Goal: Task Accomplishment & Management: Manage account settings

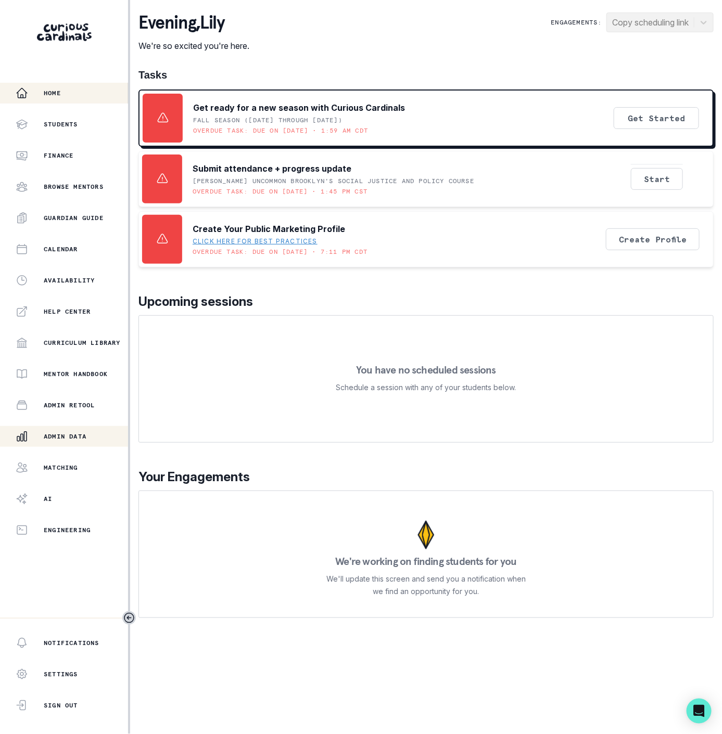
click at [83, 436] on p "Admin Data" at bounding box center [65, 437] width 43 height 8
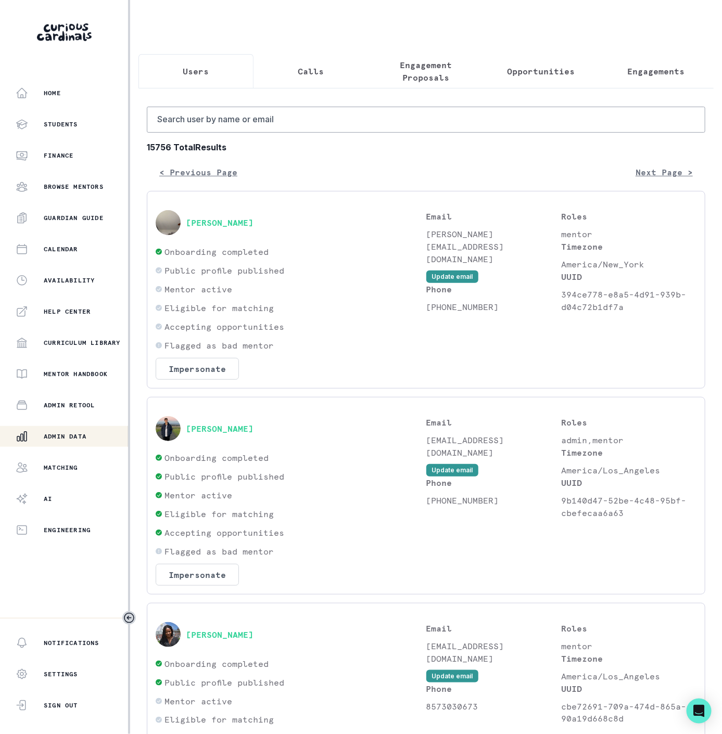
click at [419, 77] on p "Engagement Proposals" at bounding box center [425, 71] width 97 height 25
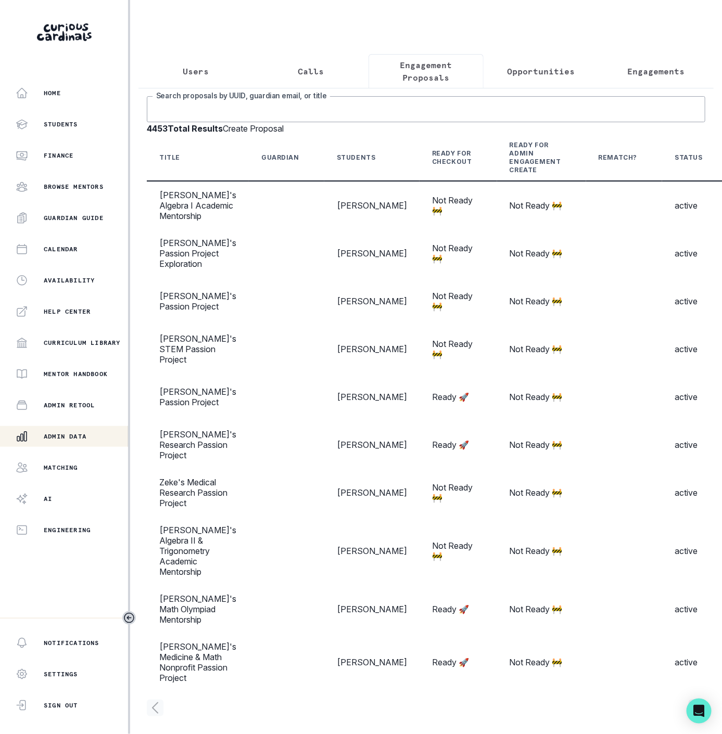
click at [309, 122] on input "Search proposals by UUID, guardian email, or title" at bounding box center [426, 109] width 558 height 26
click at [238, 122] on input "Search proposals by UUID, guardian email, or title" at bounding box center [426, 109] width 558 height 26
paste input "[PERSON_NAME]"
type input "[PERSON_NAME]"
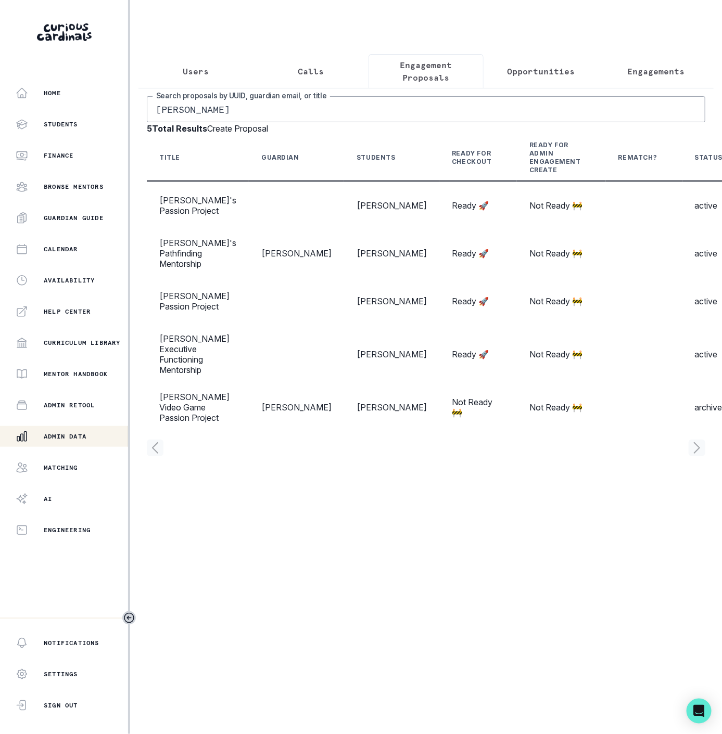
scroll to position [0, 153]
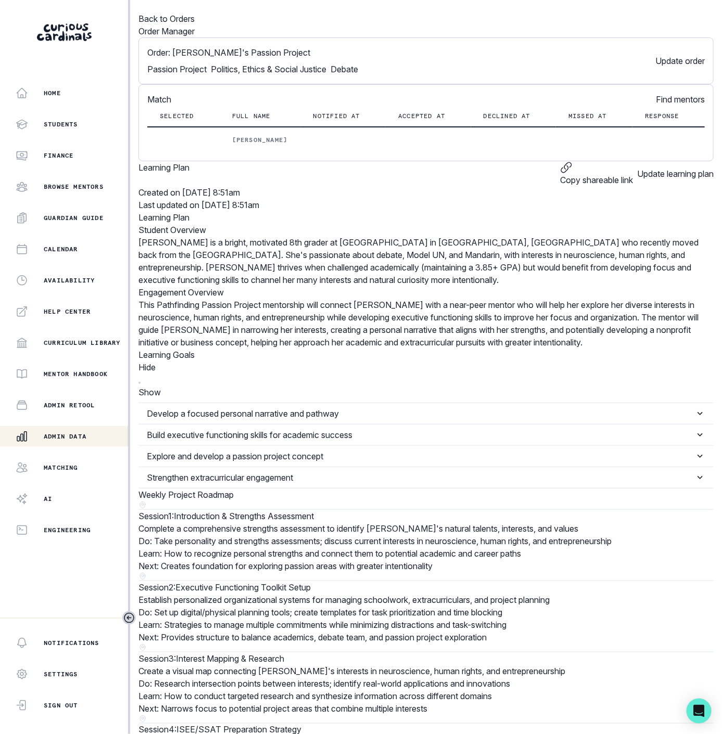
click at [655, 75] on button "Update order" at bounding box center [679, 60] width 49 height 29
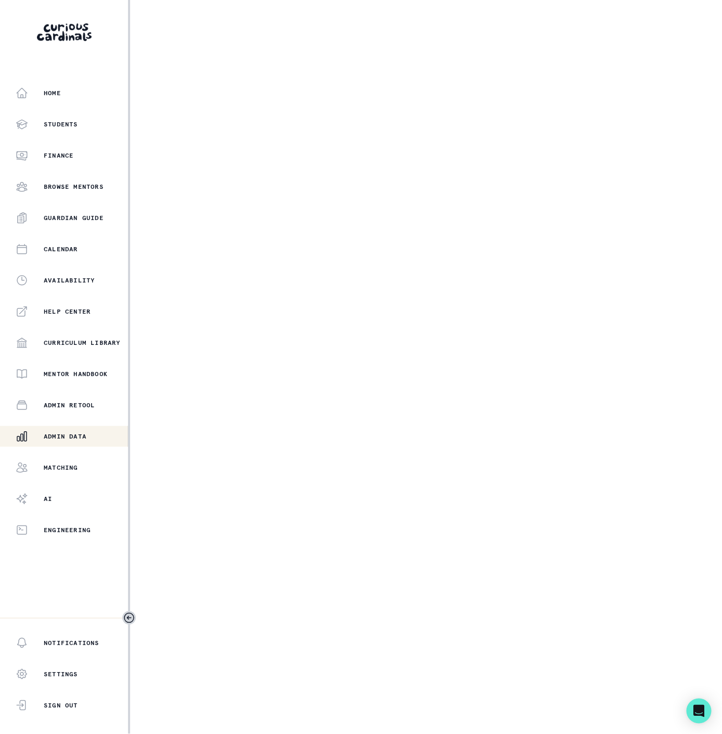
select select "5dcde038-cb98-49d9-8119-499a098a35d2"
select select "c67224a8-77d2-4c50-adda-b24f14ffb55d"
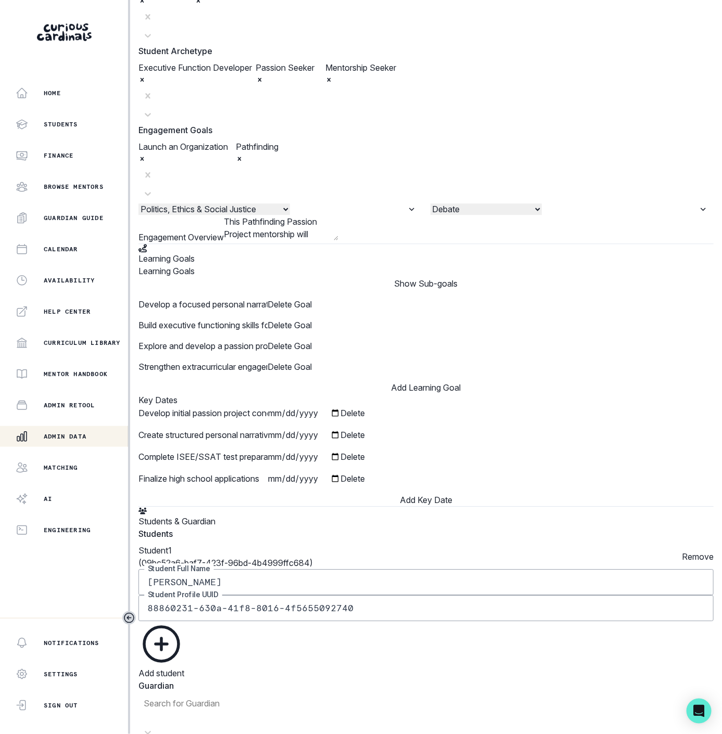
scroll to position [981, 0]
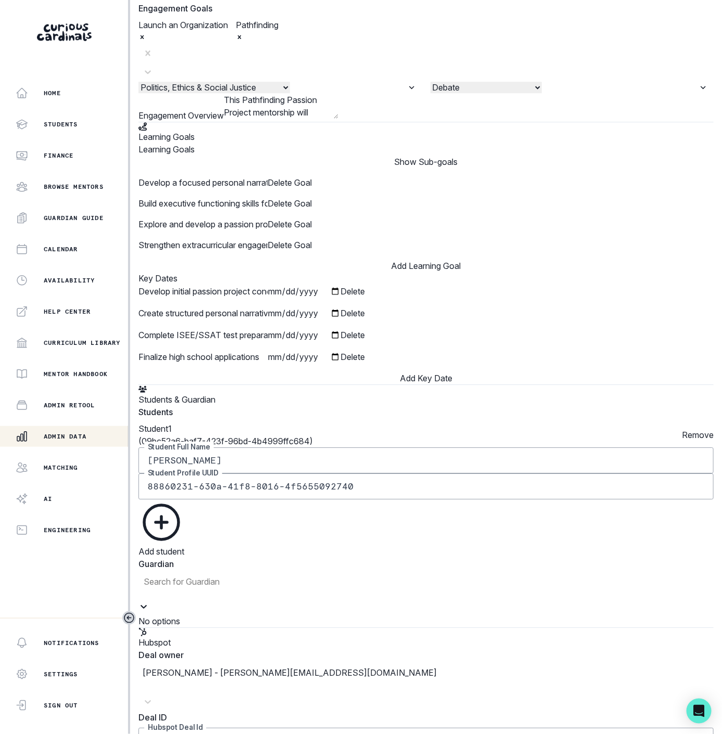
click at [213, 588] on div at bounding box center [312, 594] width 339 height 12
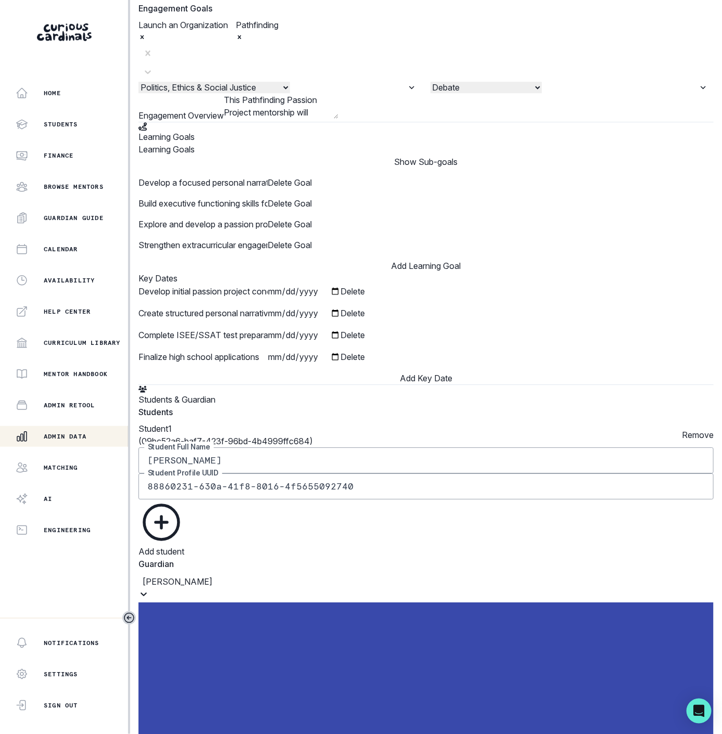
type input "[PERSON_NAME]"
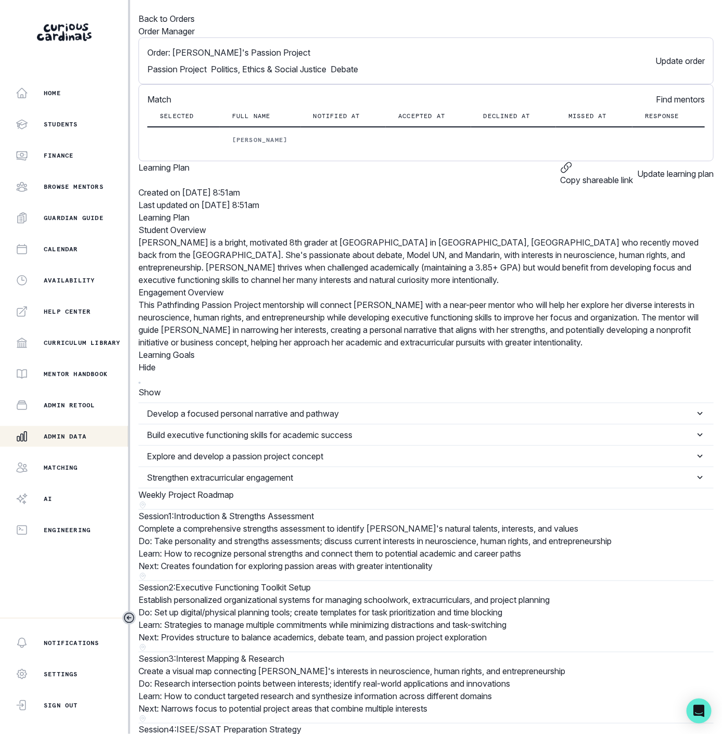
click at [69, 437] on p "Admin Data" at bounding box center [65, 437] width 43 height 8
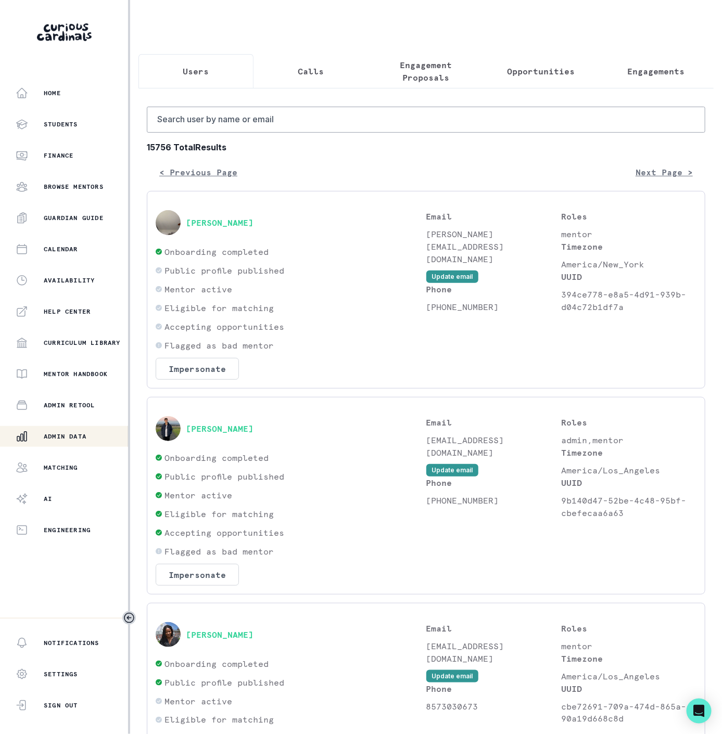
drag, startPoint x: 642, startPoint y: 72, endPoint x: 559, endPoint y: 99, distance: 87.6
click at [642, 72] on p "Engagements" at bounding box center [656, 71] width 57 height 12
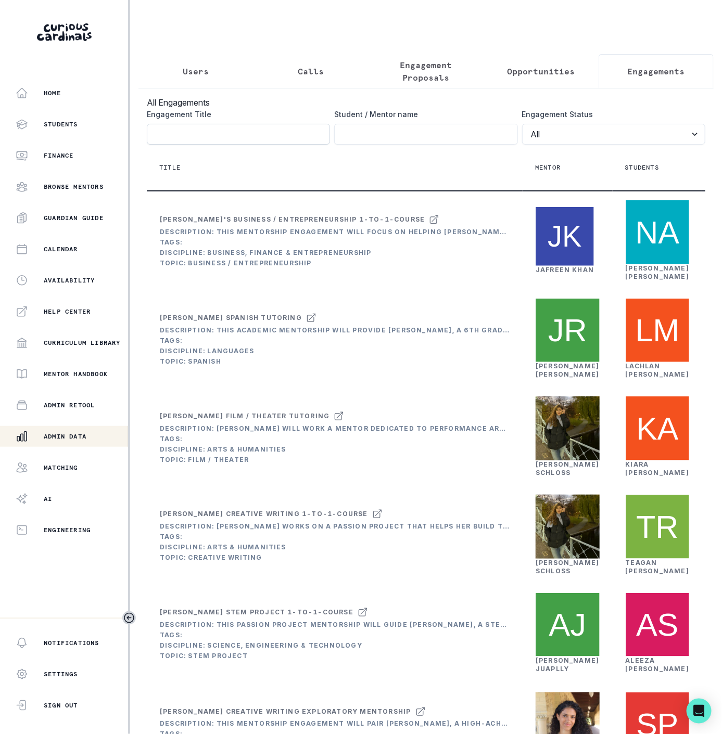
click at [190, 141] on input "Engagement Title" at bounding box center [238, 134] width 183 height 21
paste input "[PERSON_NAME]'s Music Psychology Passion Project"
type input "[PERSON_NAME]'s Music Psychology Passion Project"
click button "submit" at bounding box center [0, 0] width 0 height 0
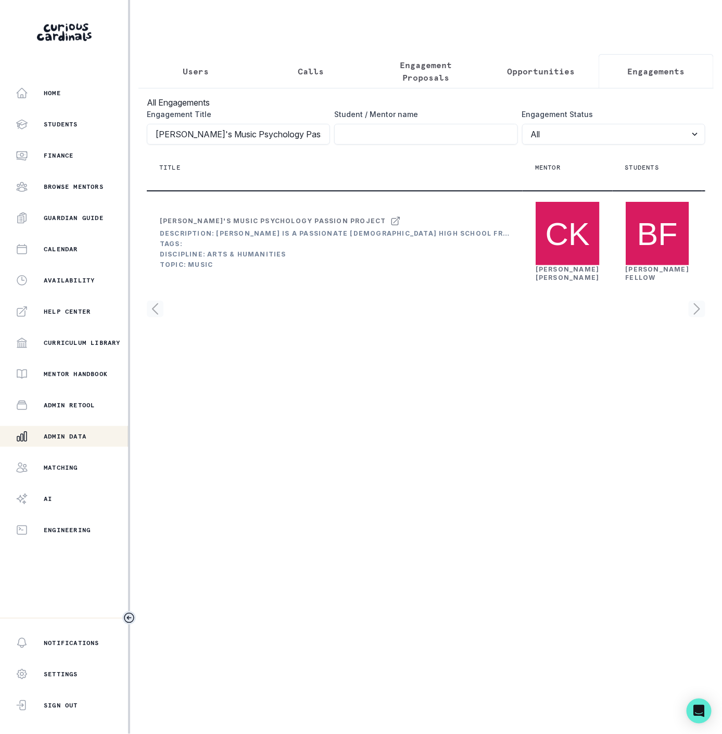
click at [126, 616] on icon "Toggle sidebar" at bounding box center [129, 618] width 12 height 12
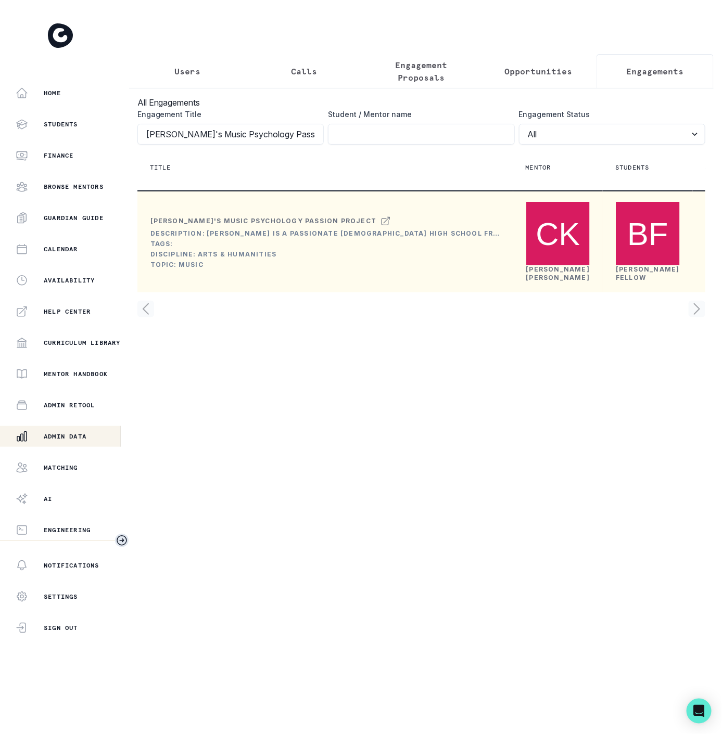
click at [526, 282] on link "[PERSON_NAME]" at bounding box center [558, 273] width 64 height 16
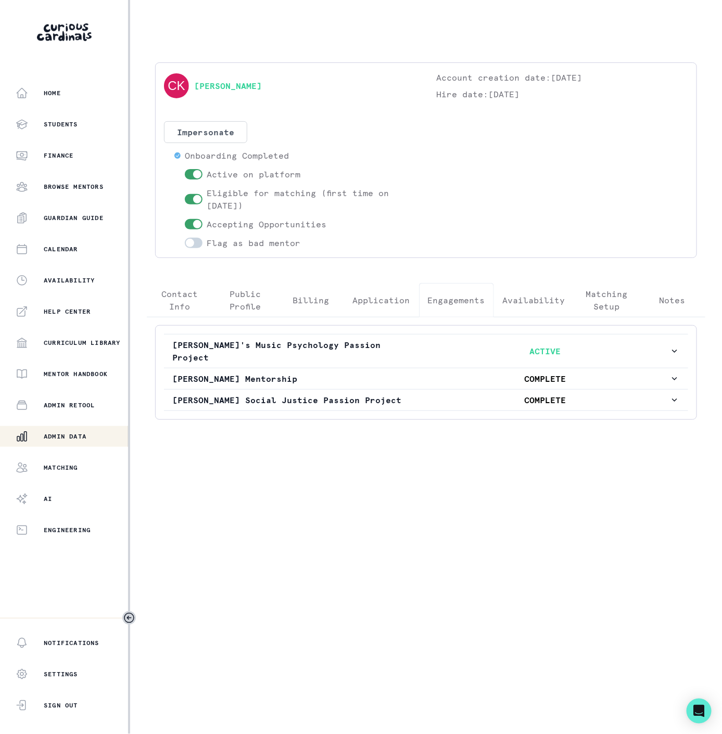
click at [462, 303] on p "Engagements" at bounding box center [456, 300] width 57 height 12
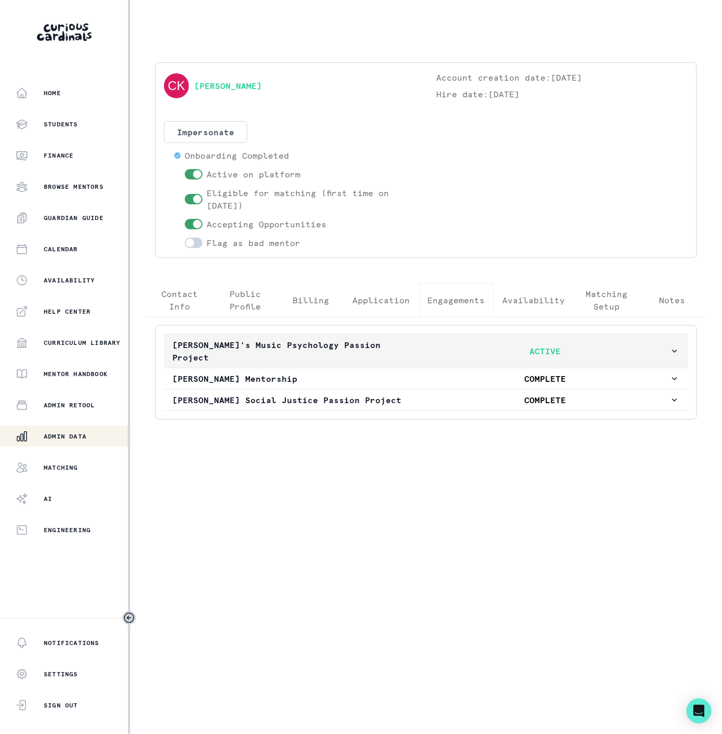
click at [272, 347] on p "[PERSON_NAME]'s Music Psychology Passion Project" at bounding box center [296, 351] width 249 height 25
